Goal: Browse casually

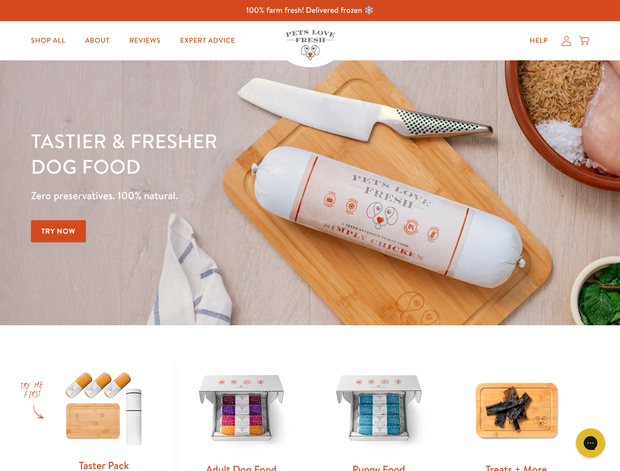
click at [310, 235] on div "Tastier & fresher dog food Zero preservatives. 100% natural. Try Now" at bounding box center [217, 192] width 372 height 129
click at [590, 443] on icon "Gorgias live chat" at bounding box center [589, 442] width 9 height 9
